Goal: Information Seeking & Learning: Find specific fact

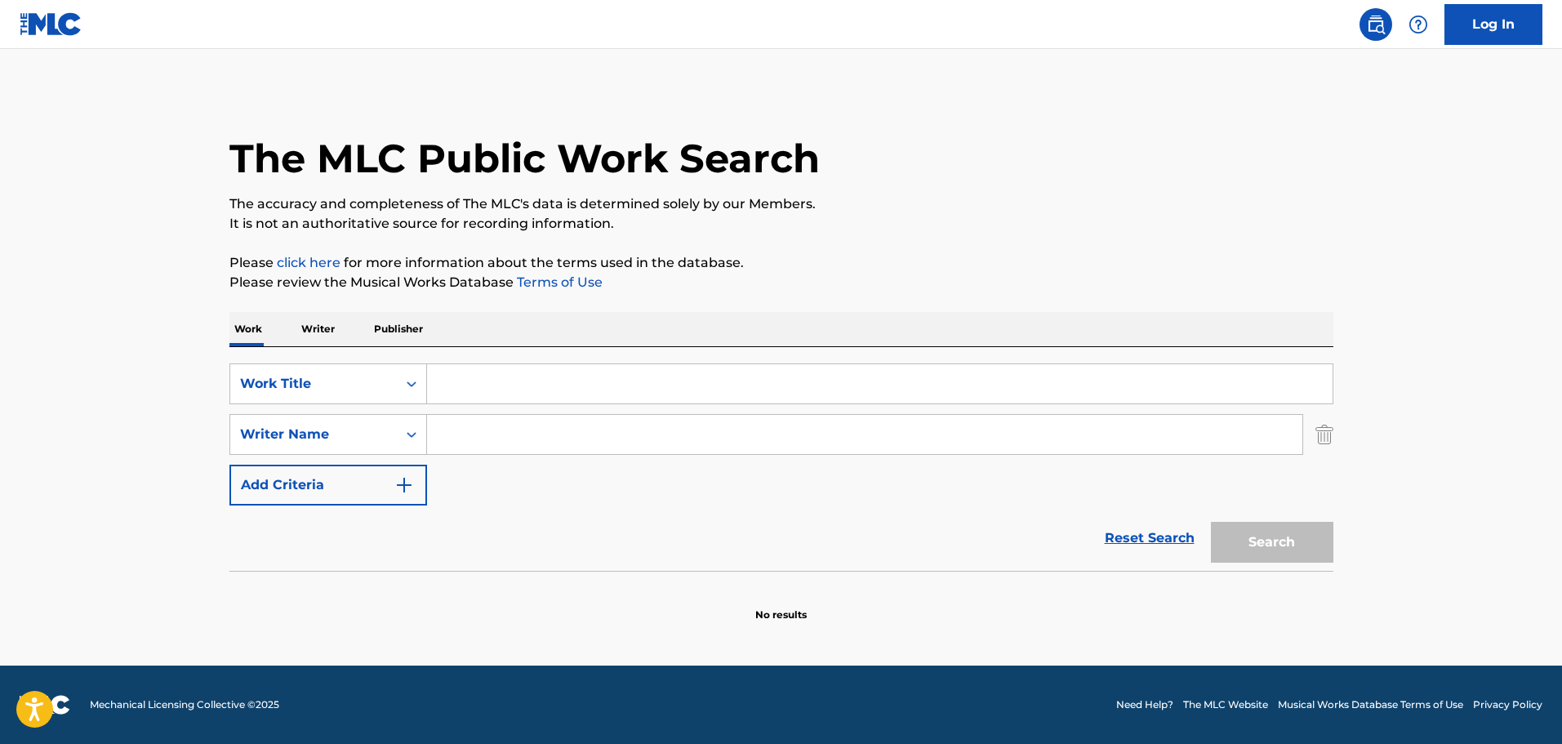
click at [469, 367] on input "Search Form" at bounding box center [880, 383] width 906 height 39
paste input "KickBoxer"
click at [501, 402] on input "KickBoxer" at bounding box center [880, 383] width 906 height 39
paste input "Brown Jamari"
click at [472, 435] on input "Search Form" at bounding box center [865, 434] width 876 height 39
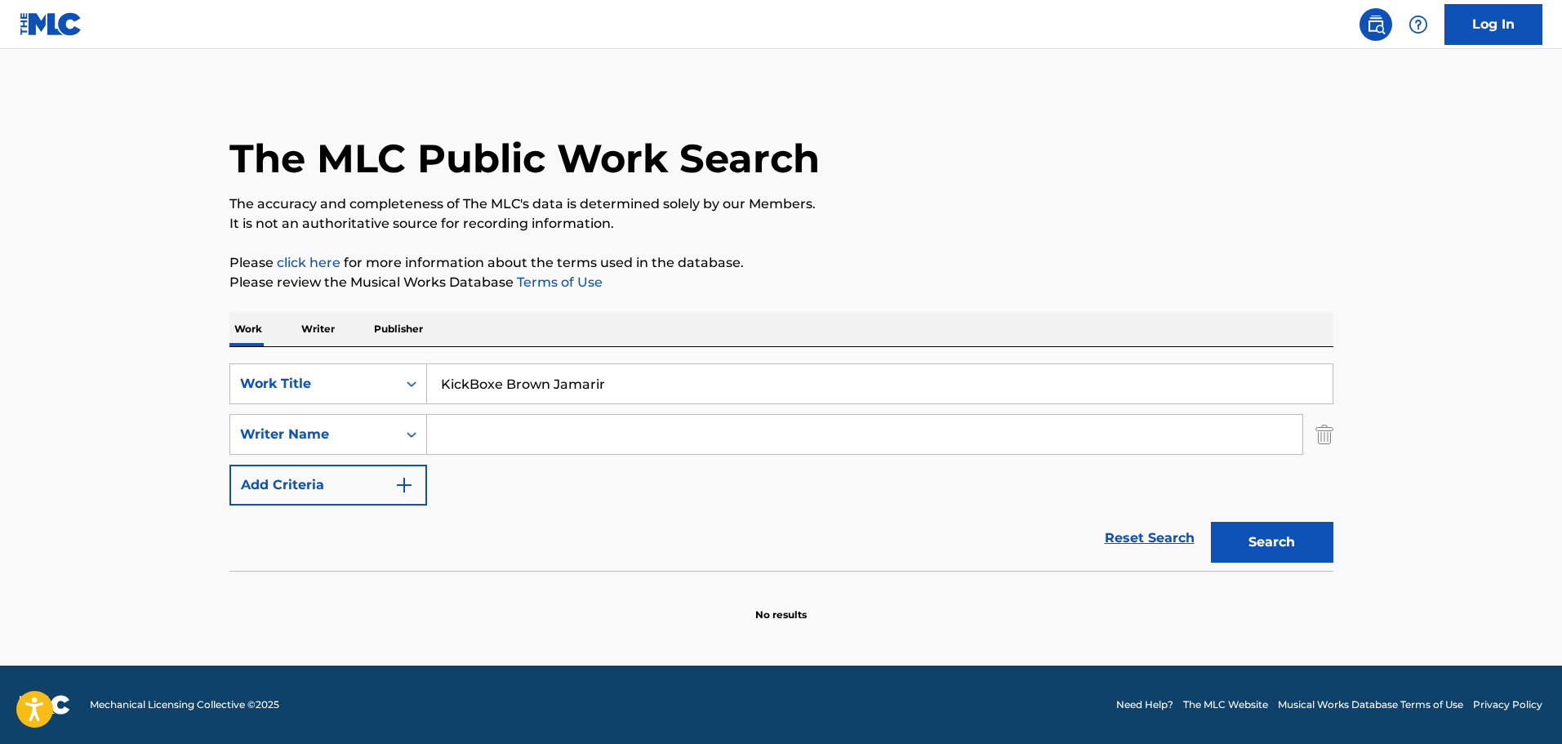
click at [599, 388] on input "KickBoxe Brown Jamarir" at bounding box center [880, 383] width 906 height 39
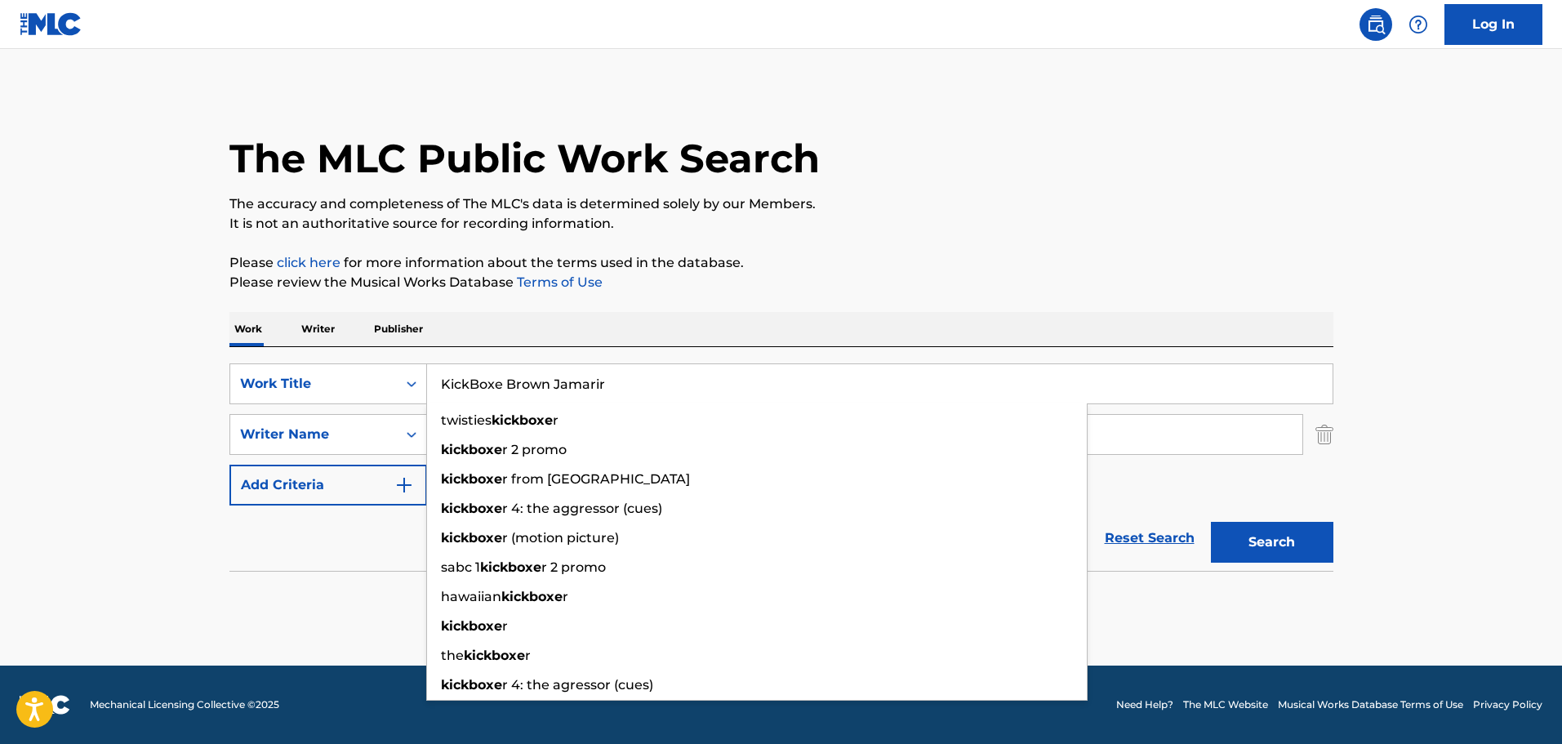
click at [599, 388] on input "KickBoxe Brown Jamarir" at bounding box center [880, 383] width 906 height 39
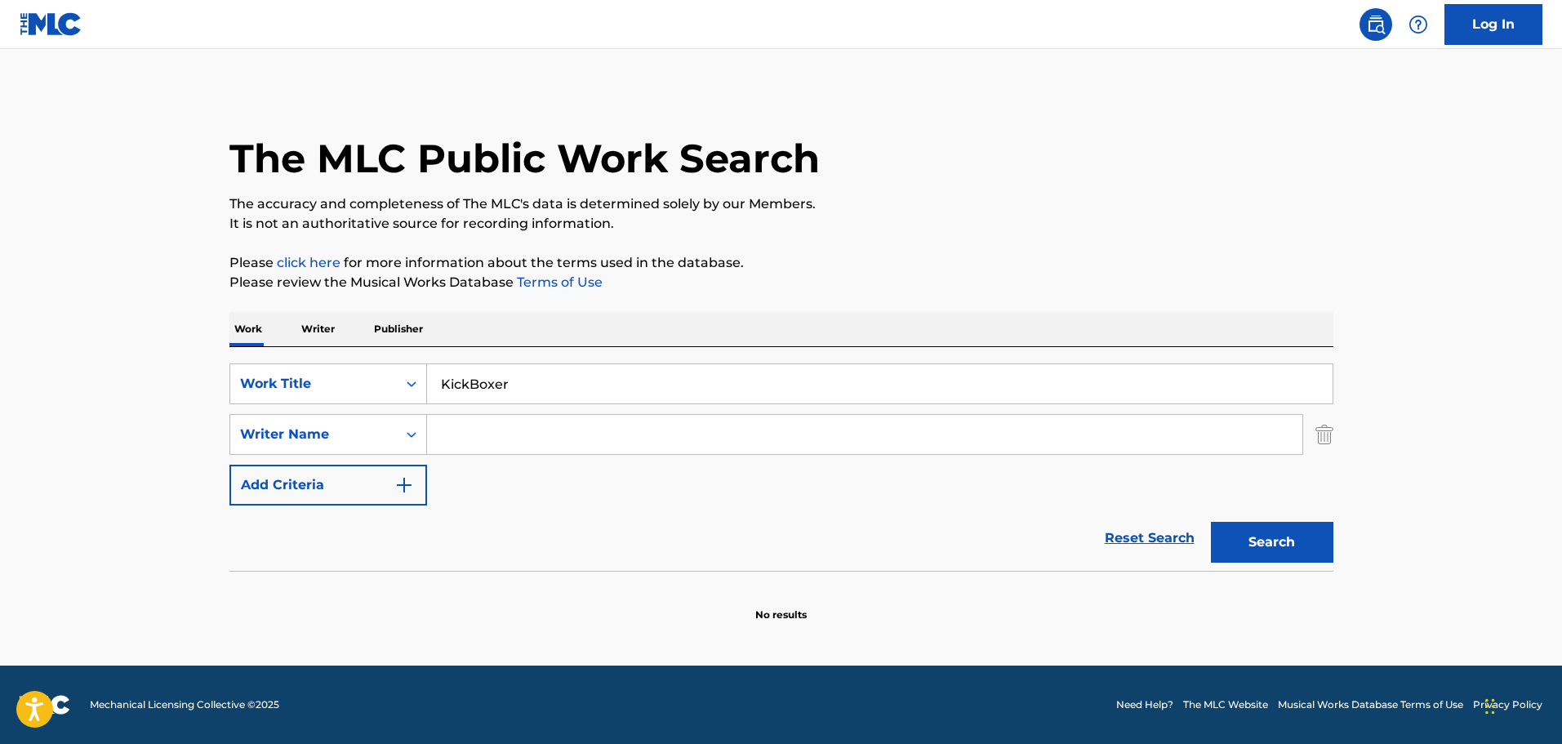
type input "KickBoxer"
click at [484, 431] on input "Search Form" at bounding box center [865, 434] width 876 height 39
paste input "Brown Jamari"
click at [1244, 549] on button "Search" at bounding box center [1272, 542] width 123 height 41
click at [609, 603] on section "No results" at bounding box center [782, 601] width 1104 height 42
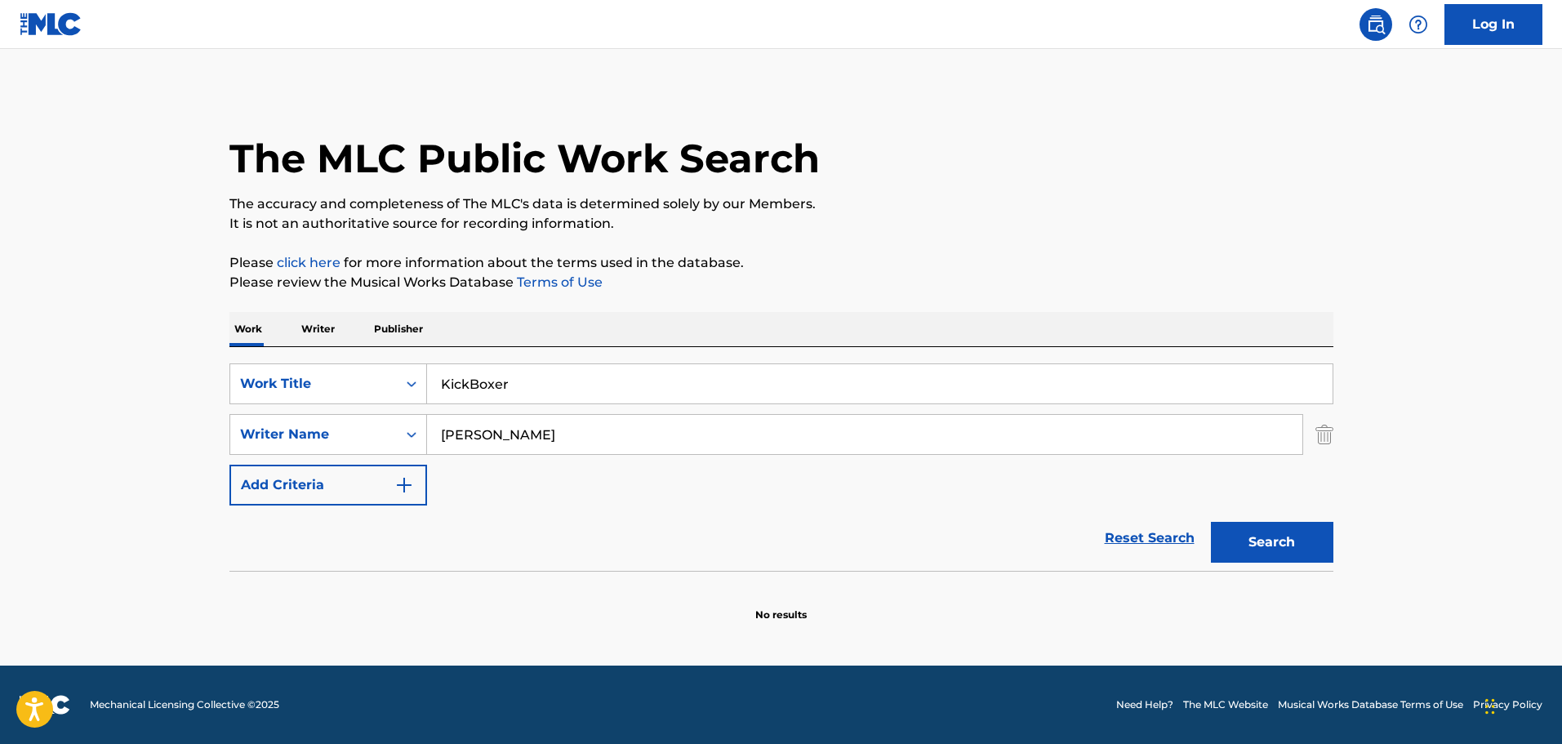
click at [599, 445] on input "Brown Jamari" at bounding box center [865, 434] width 876 height 39
paste input "[PERSON_NAME] [PERSON_NAME]"
click at [599, 445] on input "Brown Gaulden Kentrell Deshawn" at bounding box center [865, 434] width 876 height 39
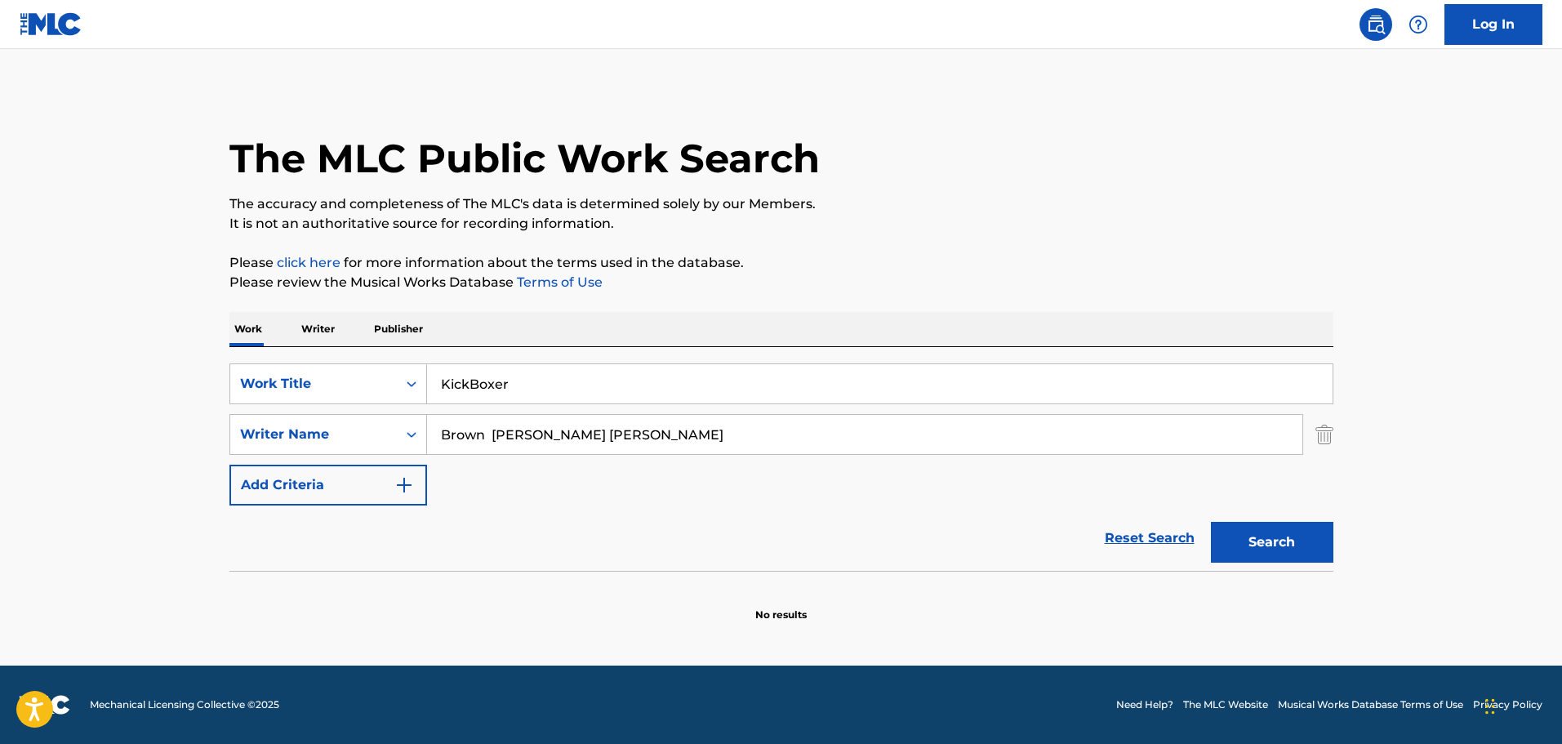
click at [599, 445] on input "Brown Gaulden Kentrell Deshawn" at bounding box center [865, 434] width 876 height 39
paste input "Search Form"
click at [1275, 561] on button "Search" at bounding box center [1272, 542] width 123 height 41
drag, startPoint x: 638, startPoint y: 507, endPoint x: 623, endPoint y: 507, distance: 14.7
click at [638, 507] on div "Reset Search Search" at bounding box center [782, 538] width 1104 height 65
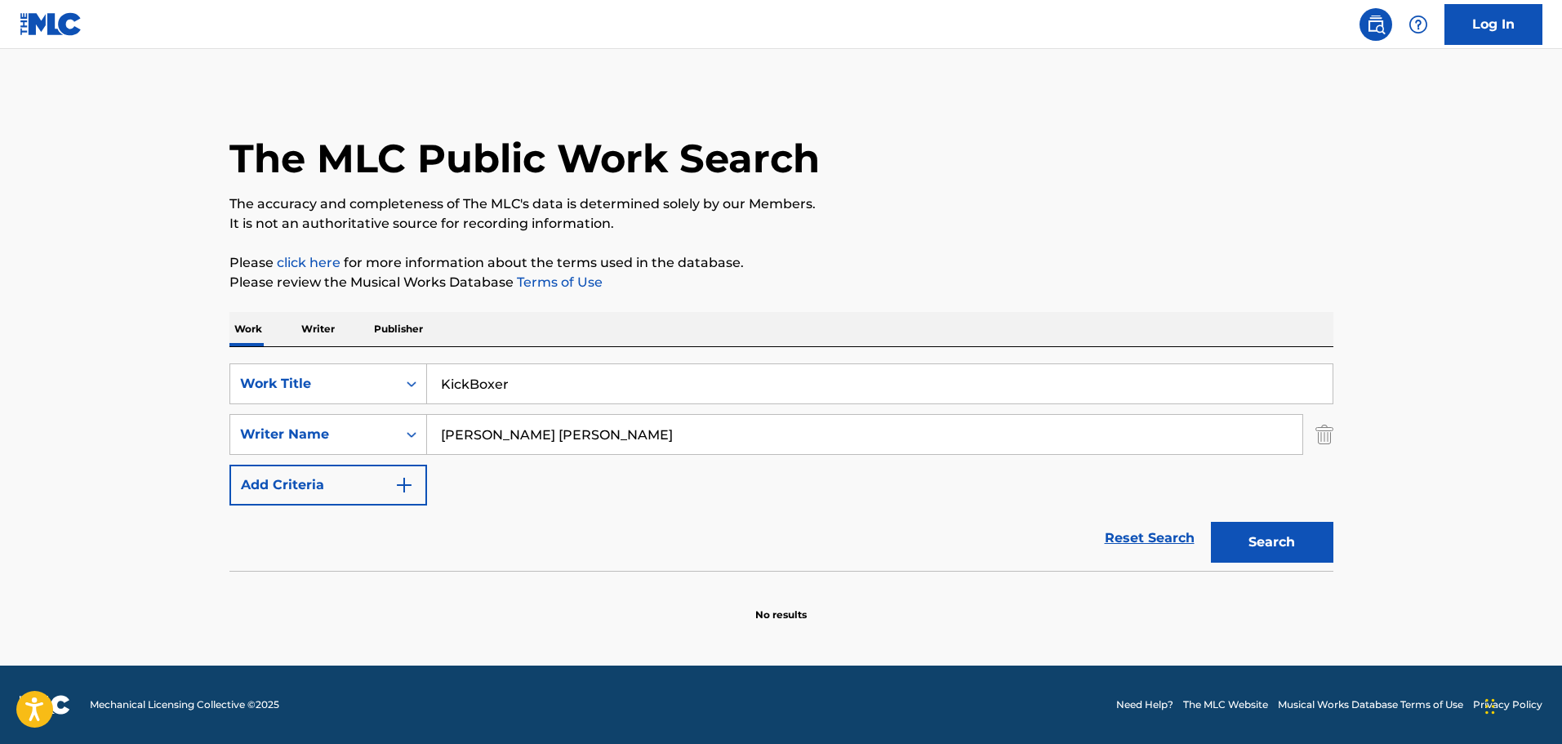
click at [593, 424] on input "[PERSON_NAME] [PERSON_NAME]" at bounding box center [865, 434] width 876 height 39
click at [606, 417] on input "[PERSON_NAME] [PERSON_NAME]" at bounding box center [865, 434] width 876 height 39
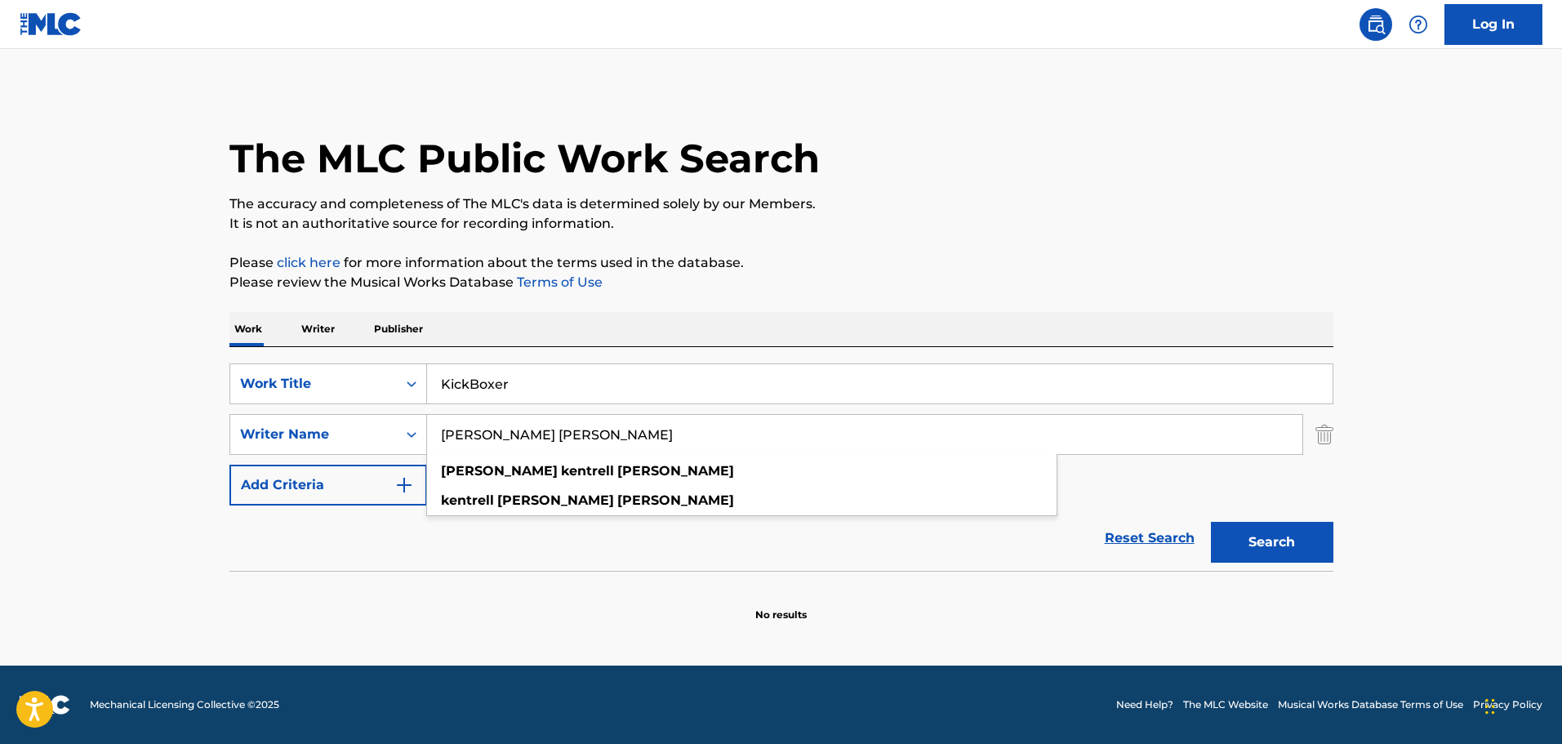
click at [599, 435] on input "[PERSON_NAME] [PERSON_NAME]" at bounding box center [865, 434] width 876 height 39
paste input "YoungBoy Never Broke Agai"
type input "YoungBoy Never Broke Again"
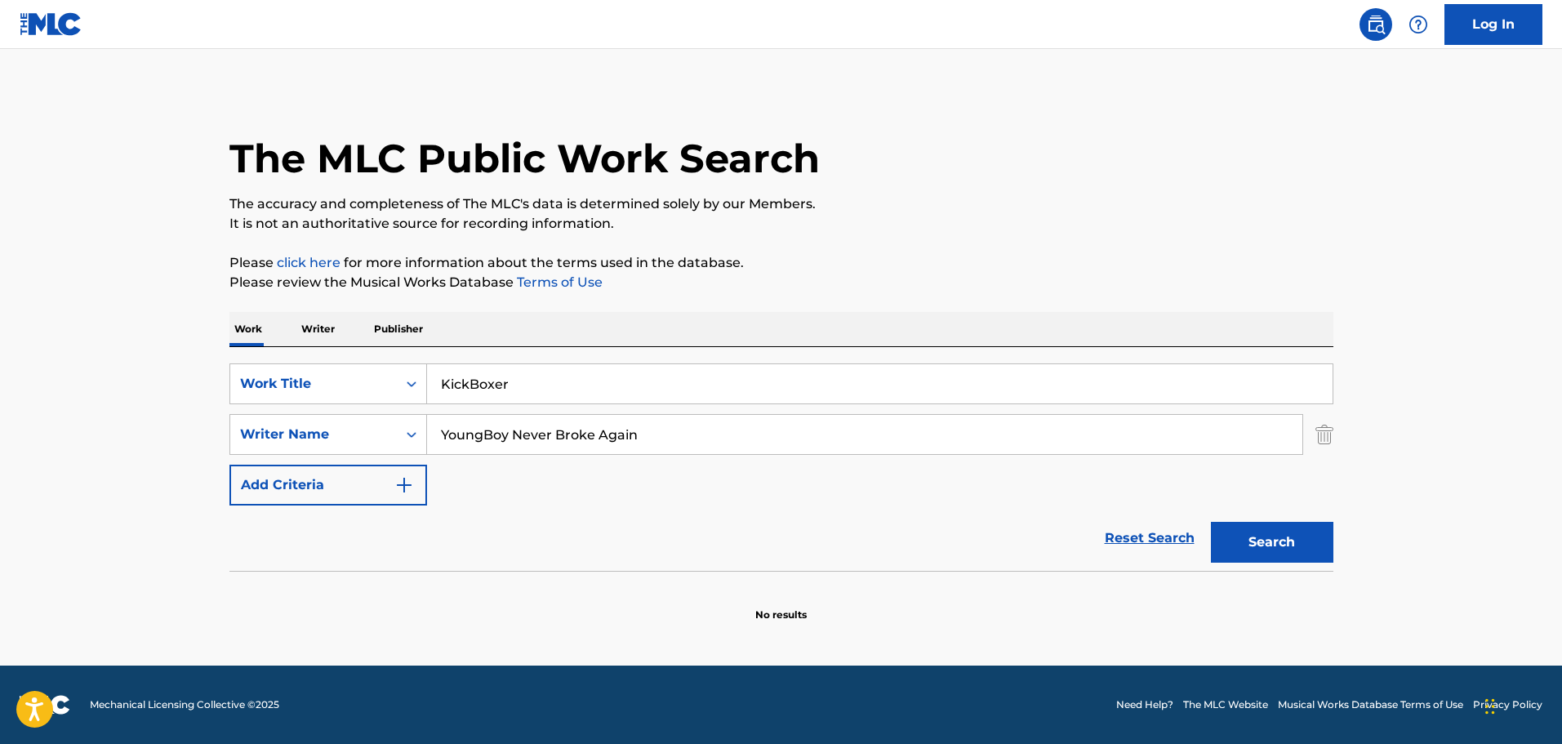
click at [1269, 533] on button "Search" at bounding box center [1272, 542] width 123 height 41
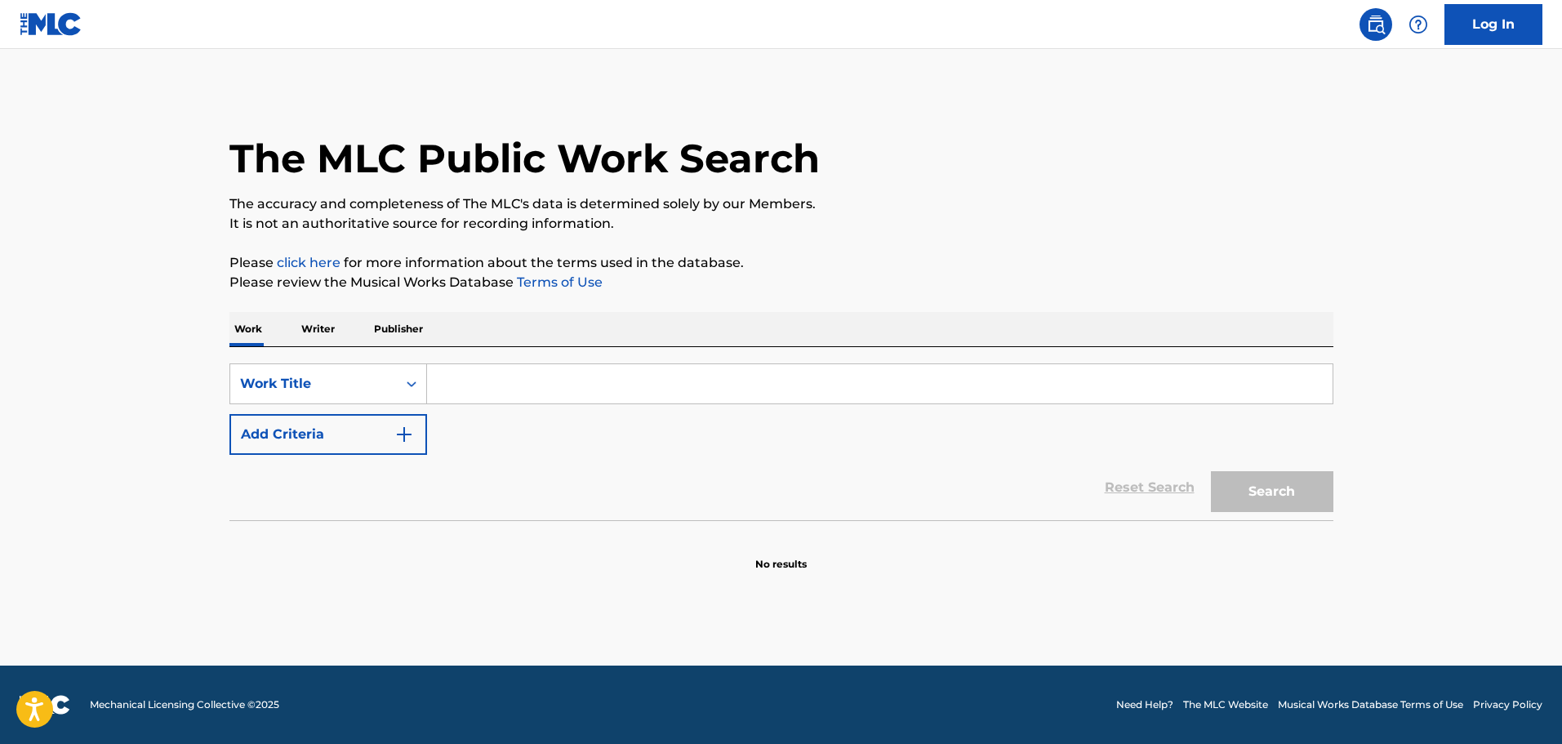
click at [394, 439] on img "Search Form" at bounding box center [404, 435] width 20 height 20
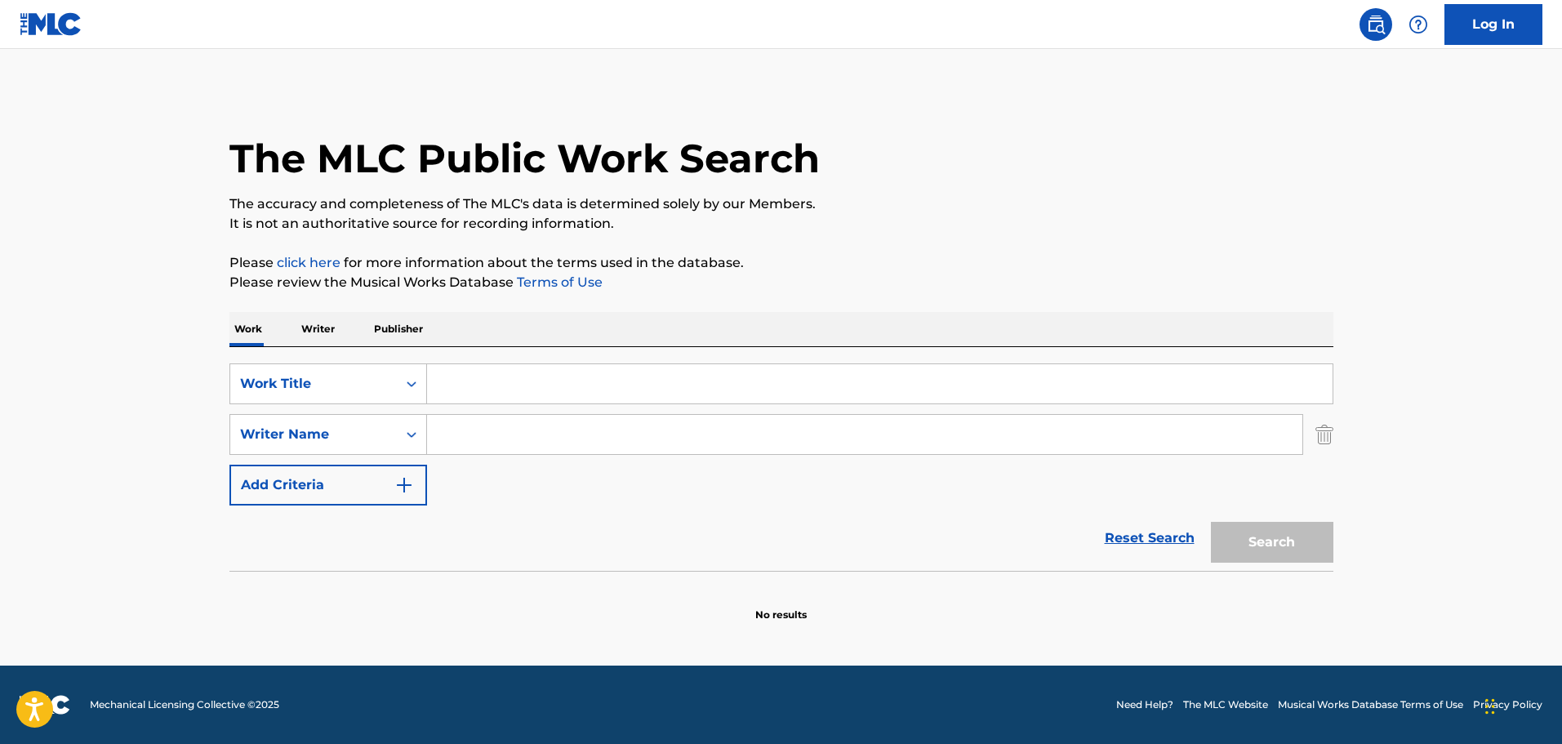
click at [598, 370] on input "Search Form" at bounding box center [880, 383] width 906 height 39
paste input "KickBoxer"
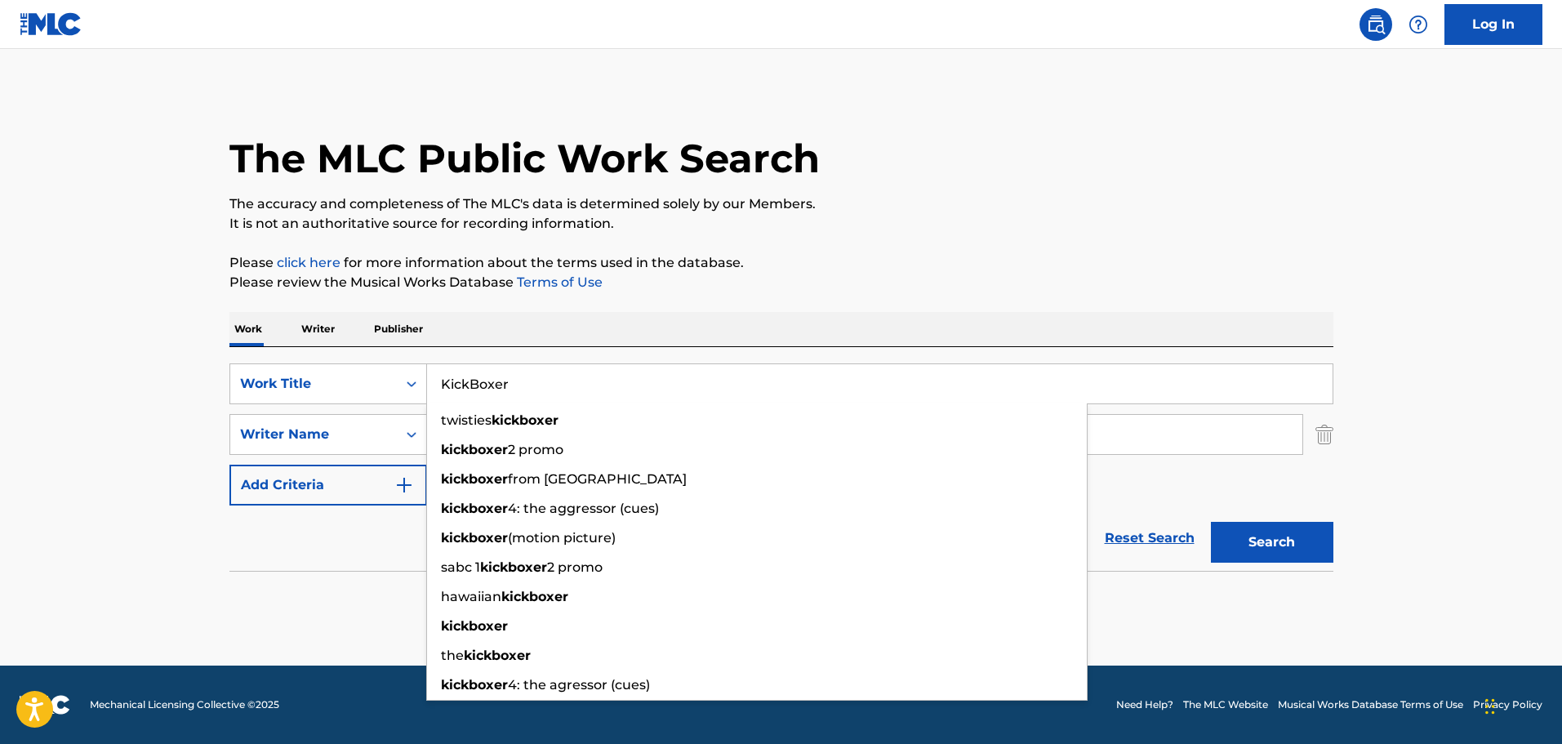
type input "KickBoxer"
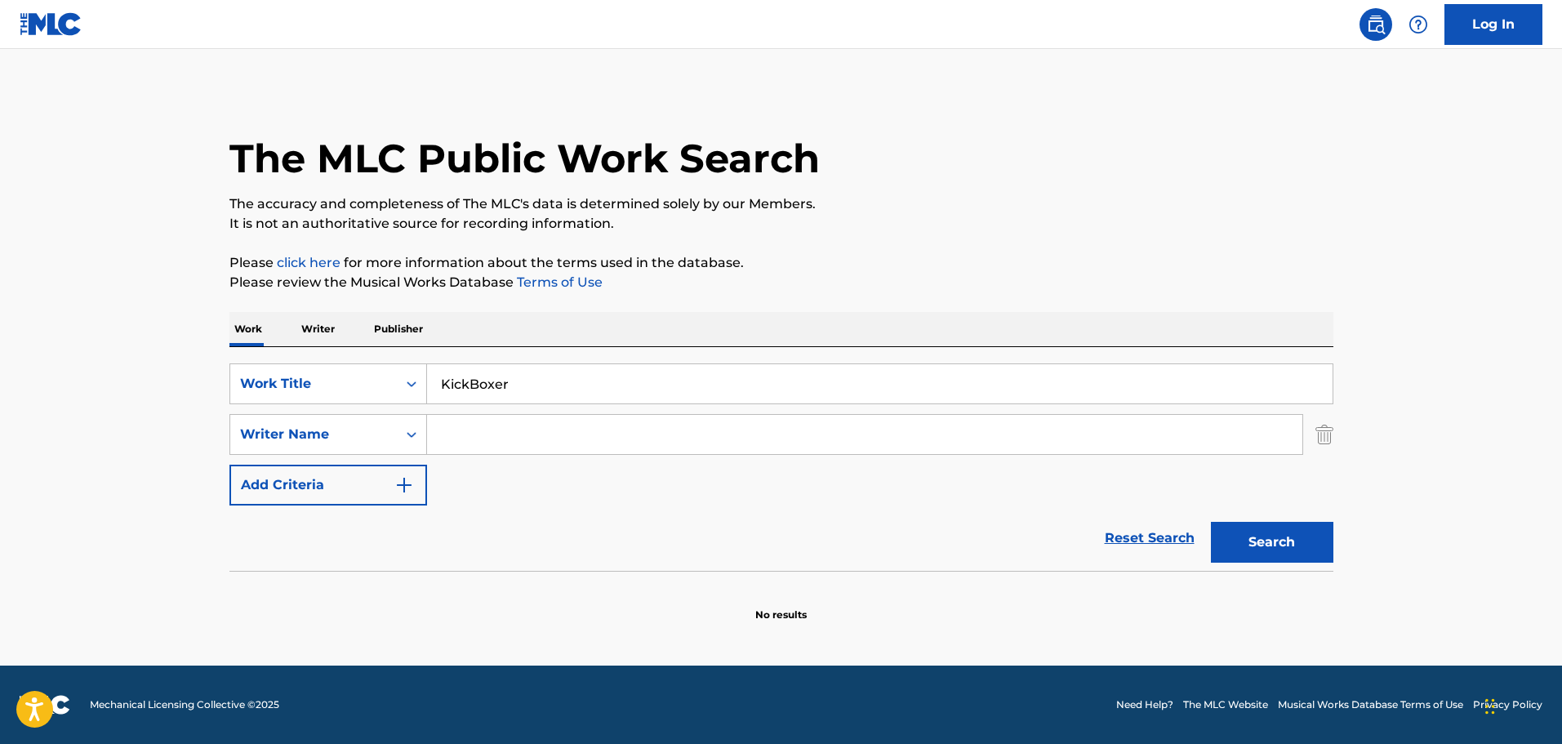
click at [659, 427] on input "Search Form" at bounding box center [865, 434] width 876 height 39
paste input "[PERSON_NAME] [PERSON_NAME]"
type input "[PERSON_NAME] [PERSON_NAME]"
click at [1311, 562] on button "Search" at bounding box center [1272, 542] width 123 height 41
click at [577, 504] on div "SearchWithCriteriaac8942b8-c22c-4cd3-9b03-afcf9996f8be Work Title KickBoxer Sea…" at bounding box center [782, 434] width 1104 height 142
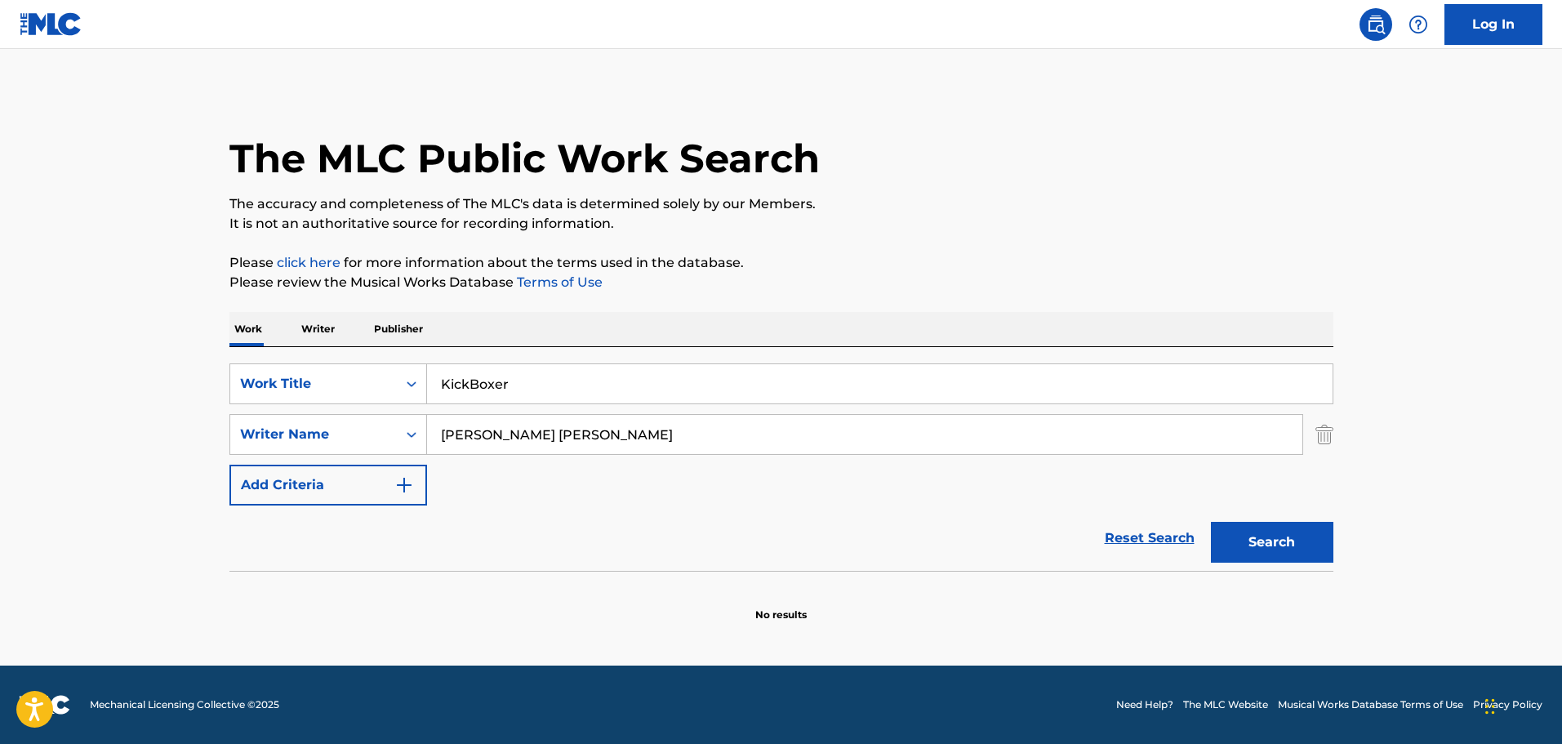
click at [596, 468] on div "SearchWithCriteriaac8942b8-c22c-4cd3-9b03-afcf9996f8be Work Title KickBoxer Sea…" at bounding box center [782, 434] width 1104 height 142
click at [597, 466] on div "SearchWithCriteriaac8942b8-c22c-4cd3-9b03-afcf9996f8be Work Title KickBoxer Sea…" at bounding box center [782, 434] width 1104 height 142
click at [598, 467] on div "SearchWithCriteriaac8942b8-c22c-4cd3-9b03-afcf9996f8be Work Title KickBoxer Sea…" at bounding box center [782, 434] width 1104 height 142
